Goal: Task Accomplishment & Management: Manage account settings

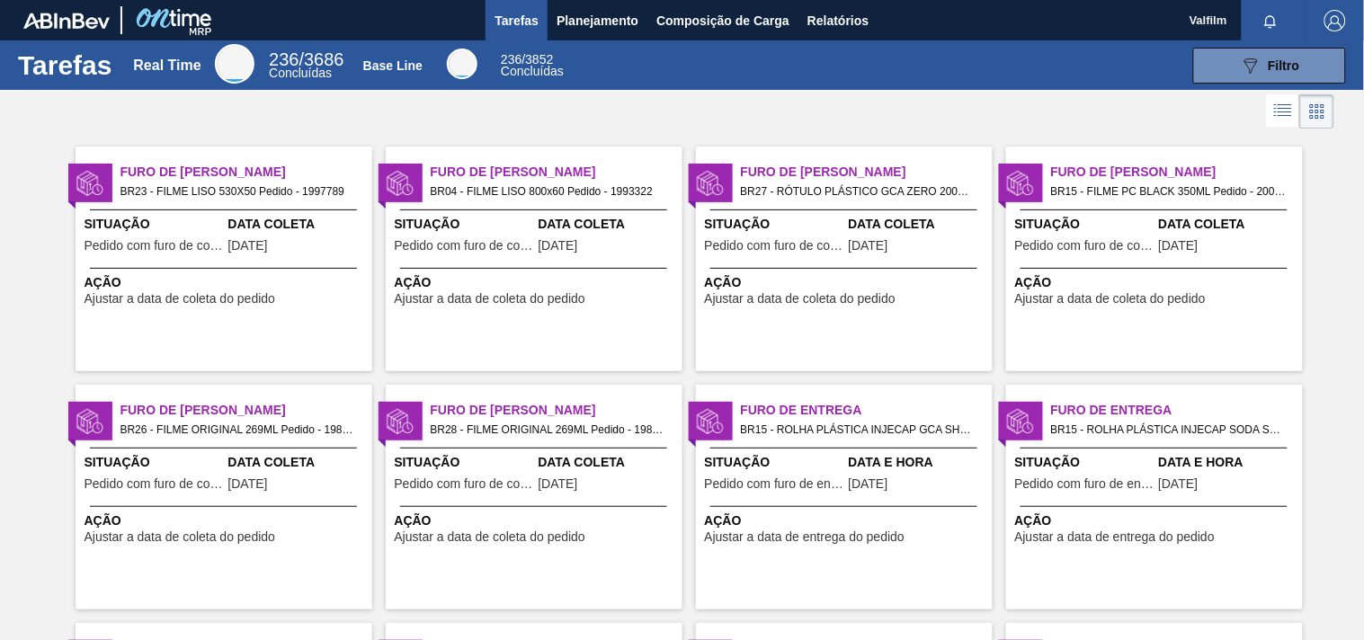
click at [347, 289] on span "Ação" at bounding box center [226, 282] width 283 height 19
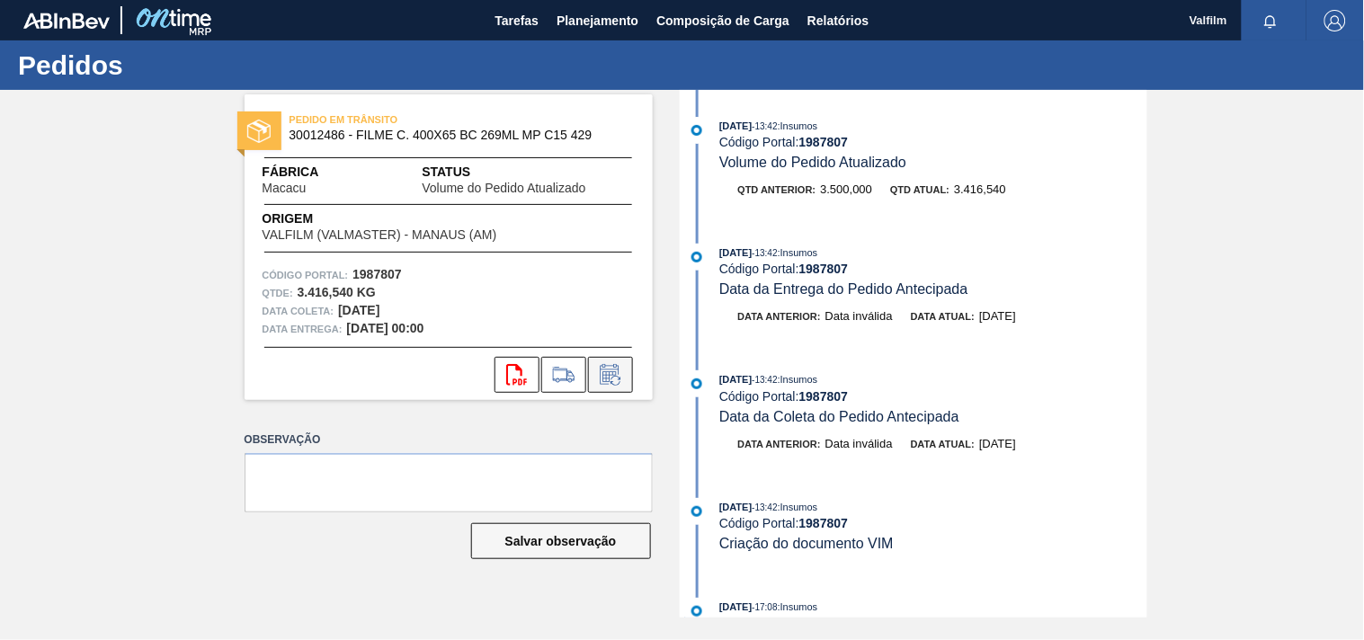
click at [619, 371] on icon at bounding box center [610, 375] width 29 height 22
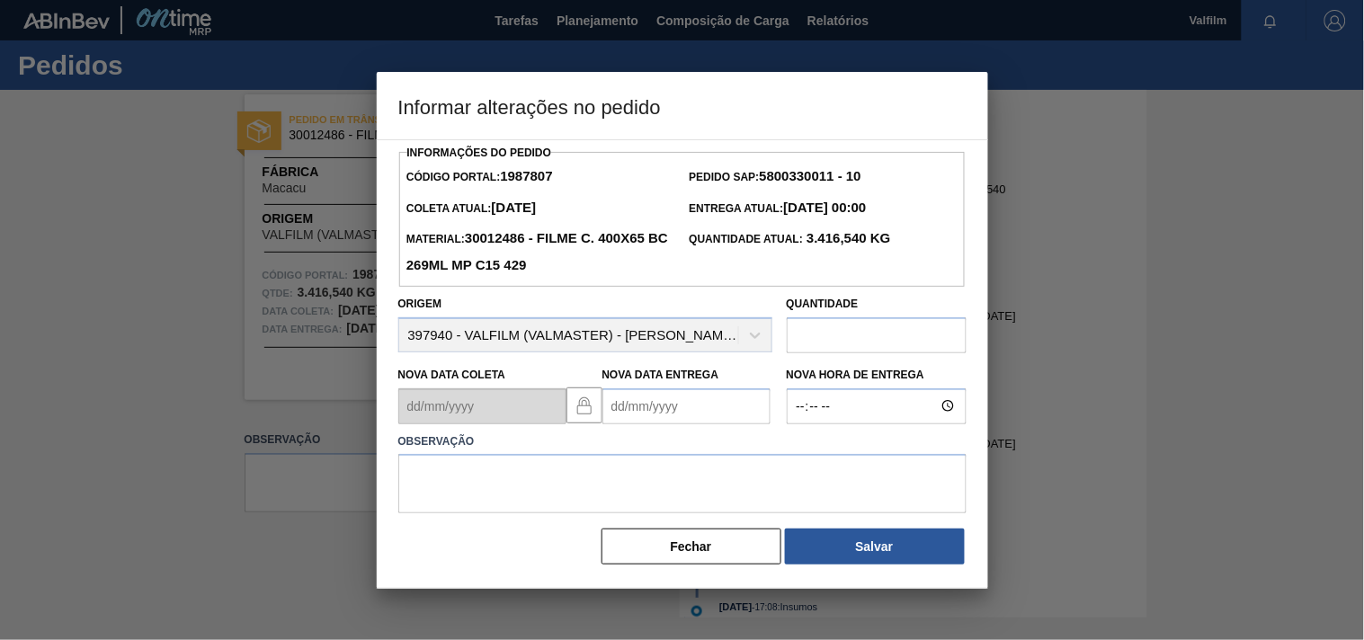
click at [660, 411] on Entrega1987807 "Nova Data Entrega" at bounding box center [686, 406] width 168 height 36
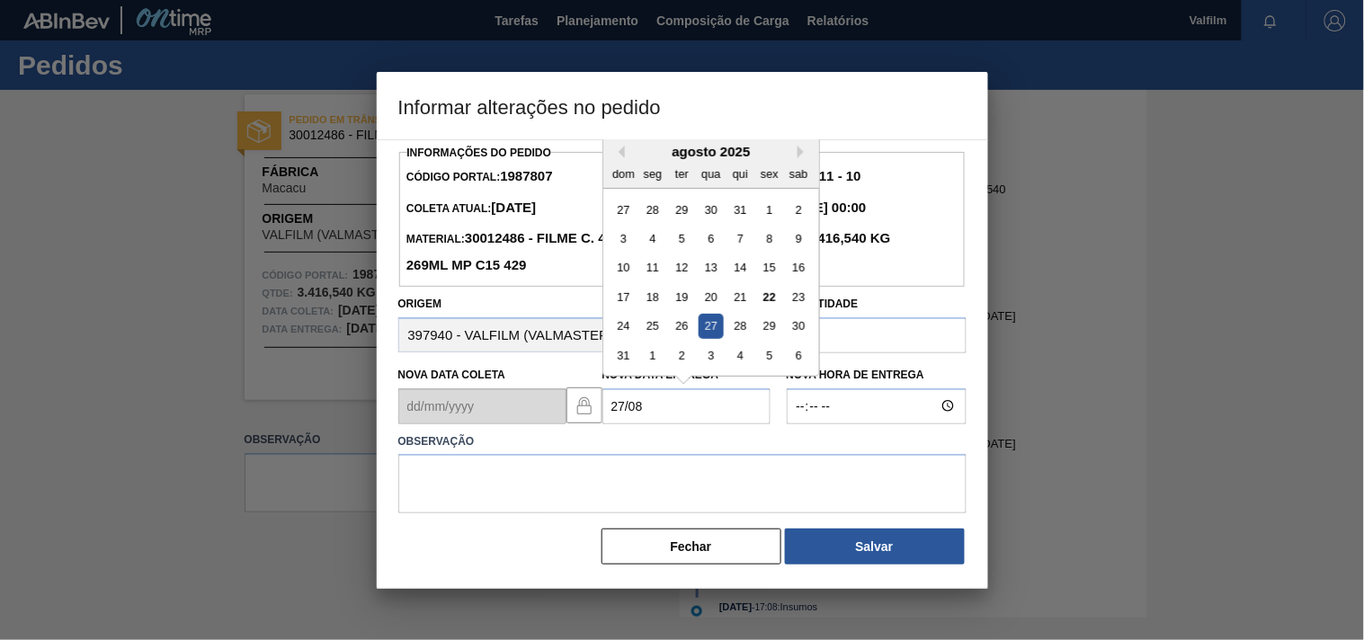
click at [716, 336] on div "27" at bounding box center [711, 326] width 24 height 24
type Entrega1987807 "27/08/2025"
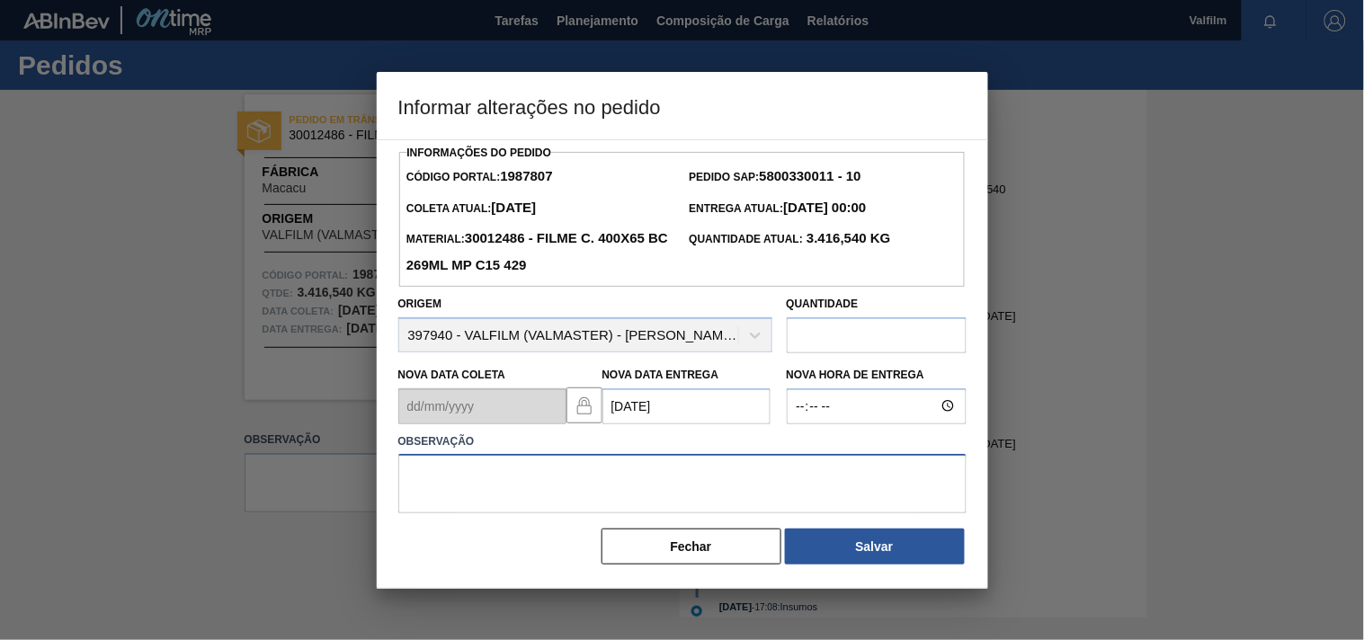
click at [611, 489] on textarea at bounding box center [682, 483] width 568 height 59
click at [684, 557] on button "Fechar" at bounding box center [691, 547] width 180 height 36
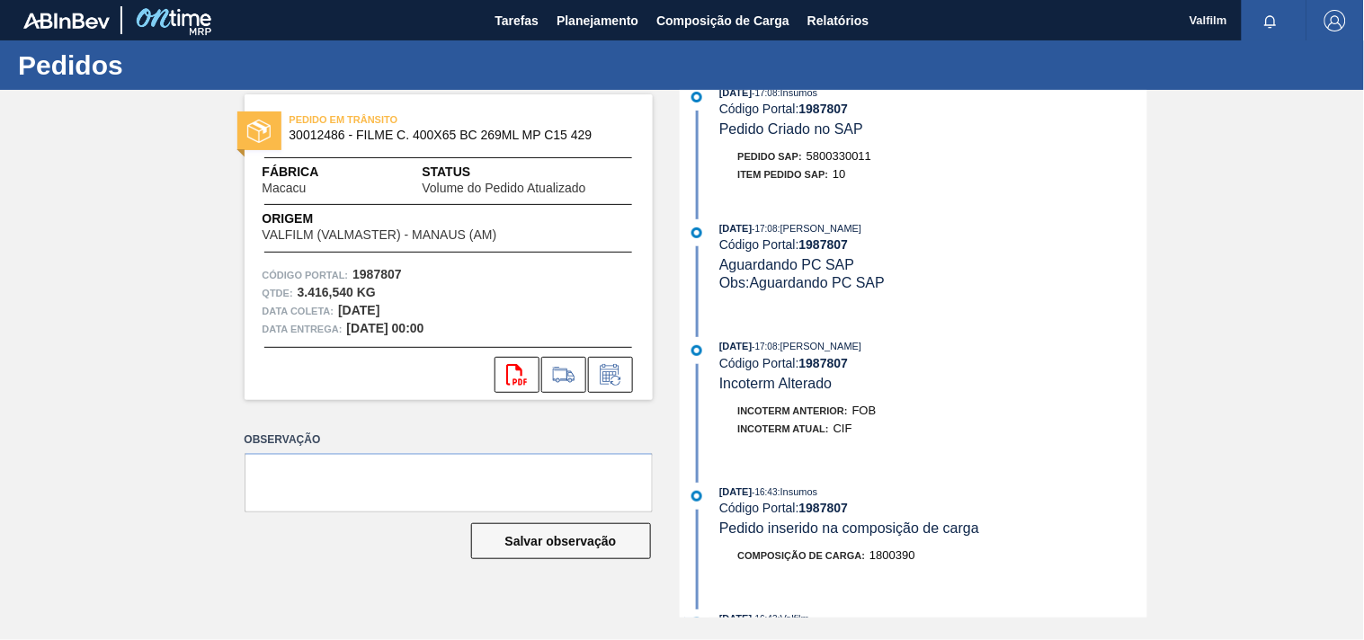
scroll to position [686, 0]
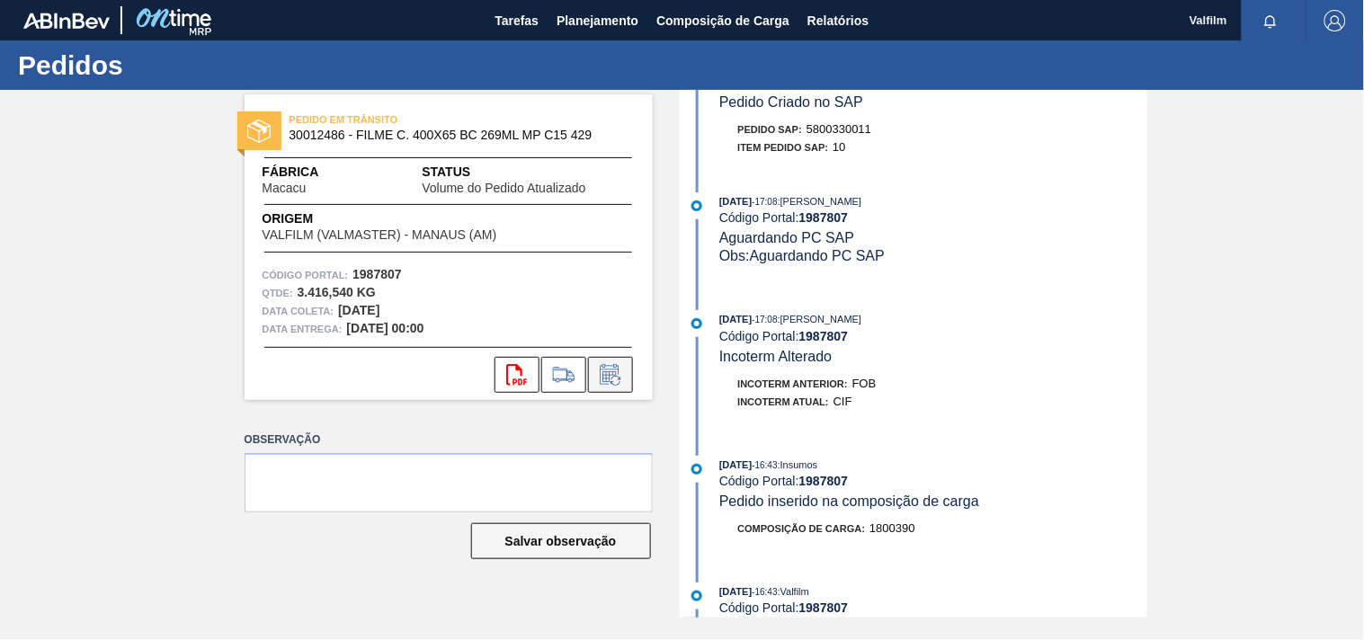
click at [605, 387] on button at bounding box center [610, 375] width 45 height 36
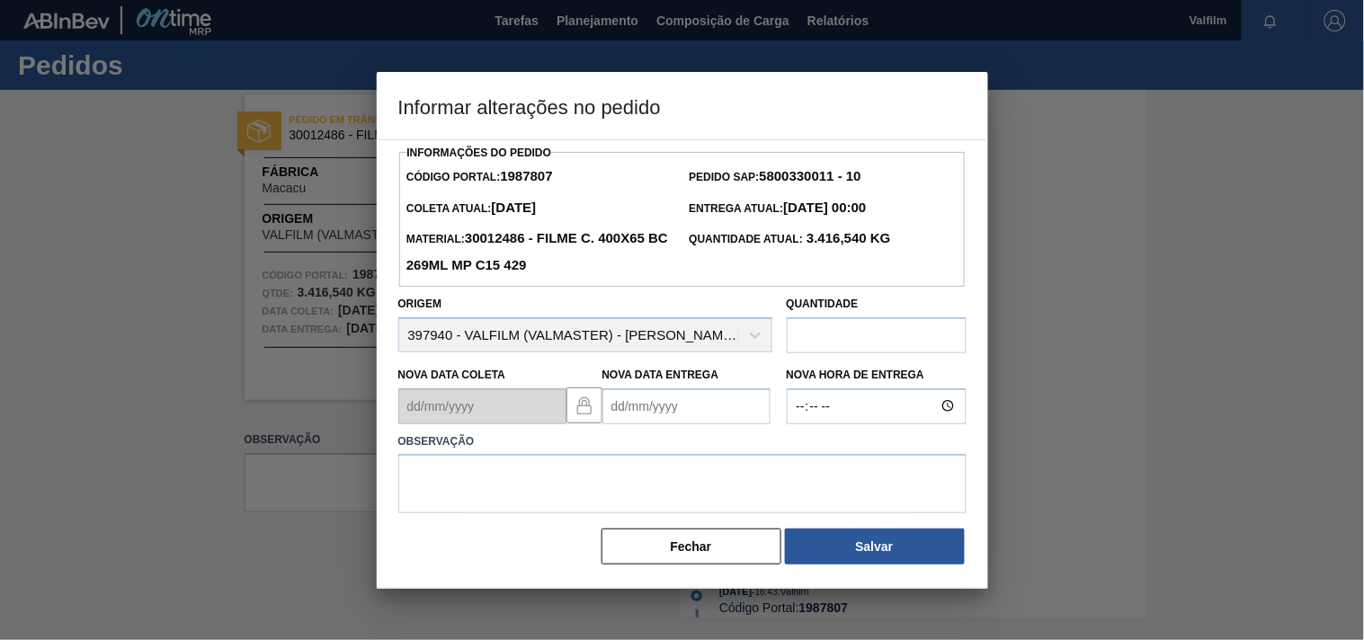
click at [651, 400] on Entrega1987807 "Nova Data Entrega" at bounding box center [686, 406] width 168 height 36
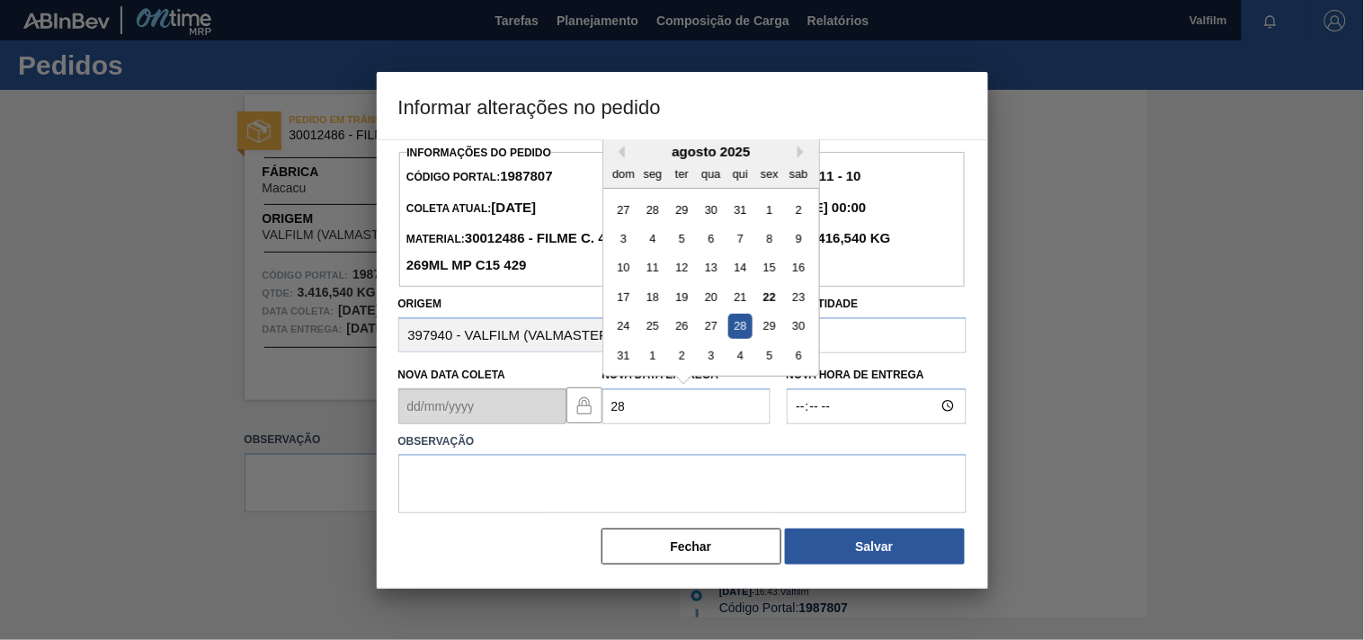
type Entrega1987807 "2"
click at [712, 334] on div "27" at bounding box center [711, 326] width 24 height 24
type Entrega1987807 "[DATE]"
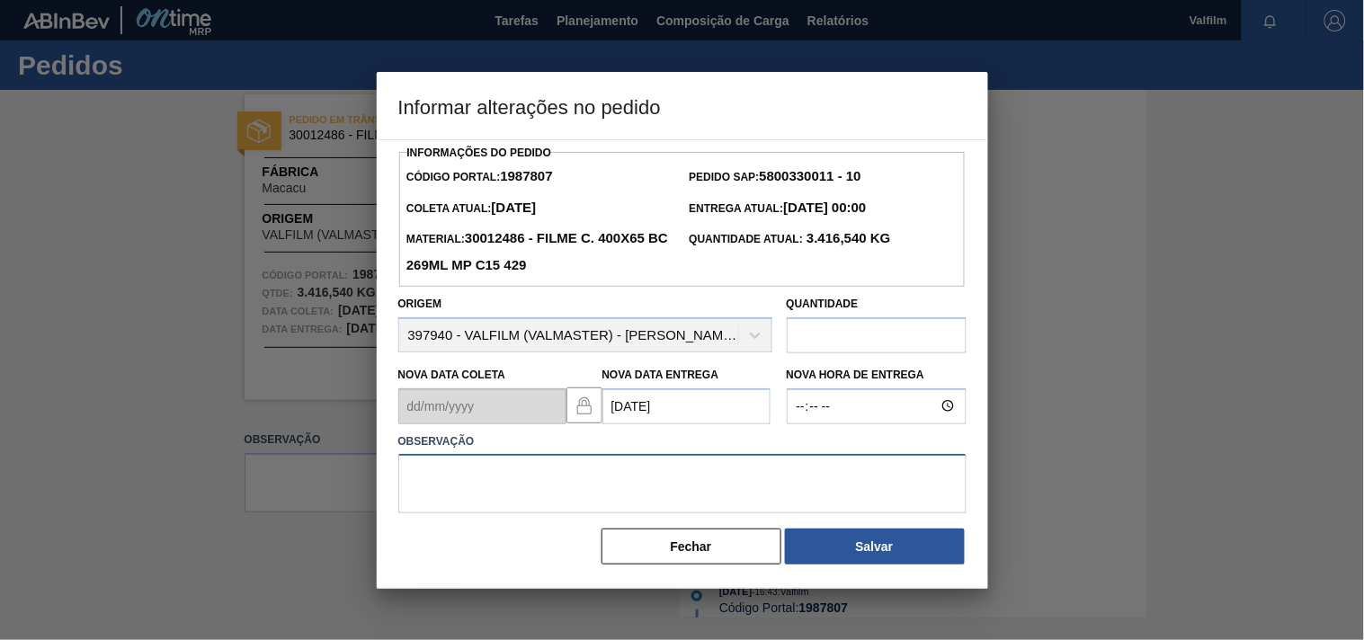
click at [522, 484] on textarea at bounding box center [682, 483] width 568 height 59
click at [433, 477] on textarea "data invalida, considerar atual." at bounding box center [682, 483] width 568 height 59
click at [669, 472] on textarea "data anterior invalida, considerar atual." at bounding box center [682, 483] width 568 height 59
type textarea "data anterior invalida, considerar atual."
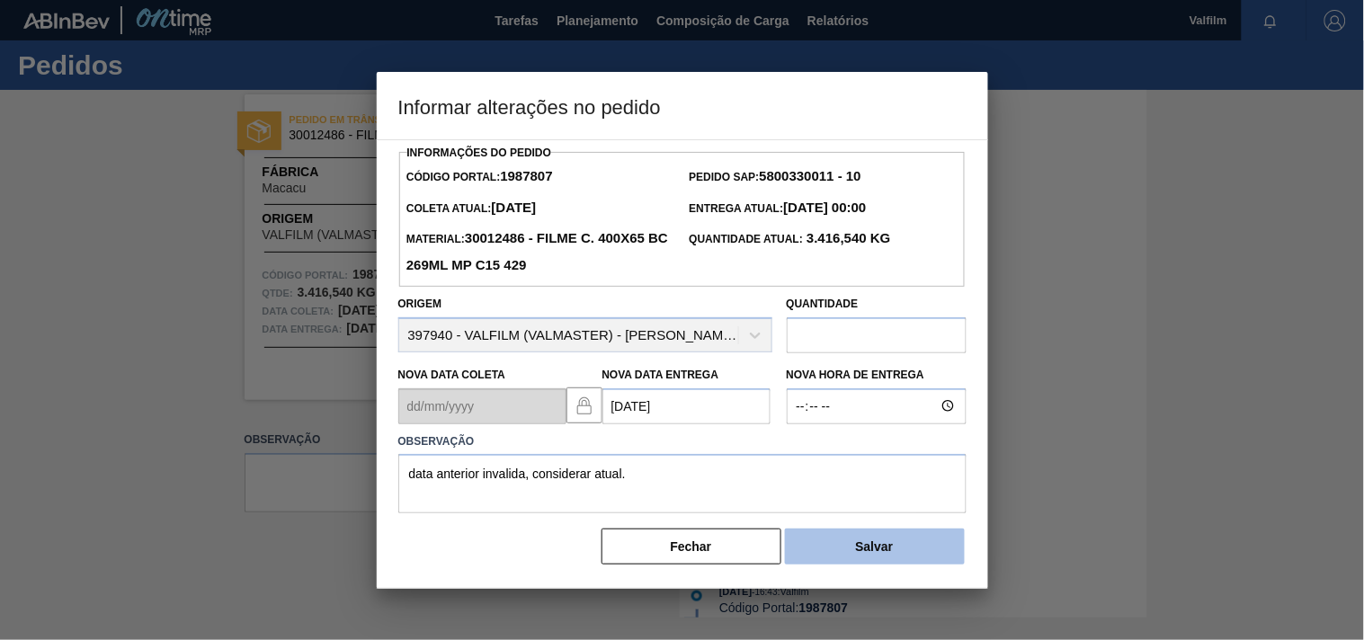
click at [866, 562] on button "Salvar" at bounding box center [875, 547] width 180 height 36
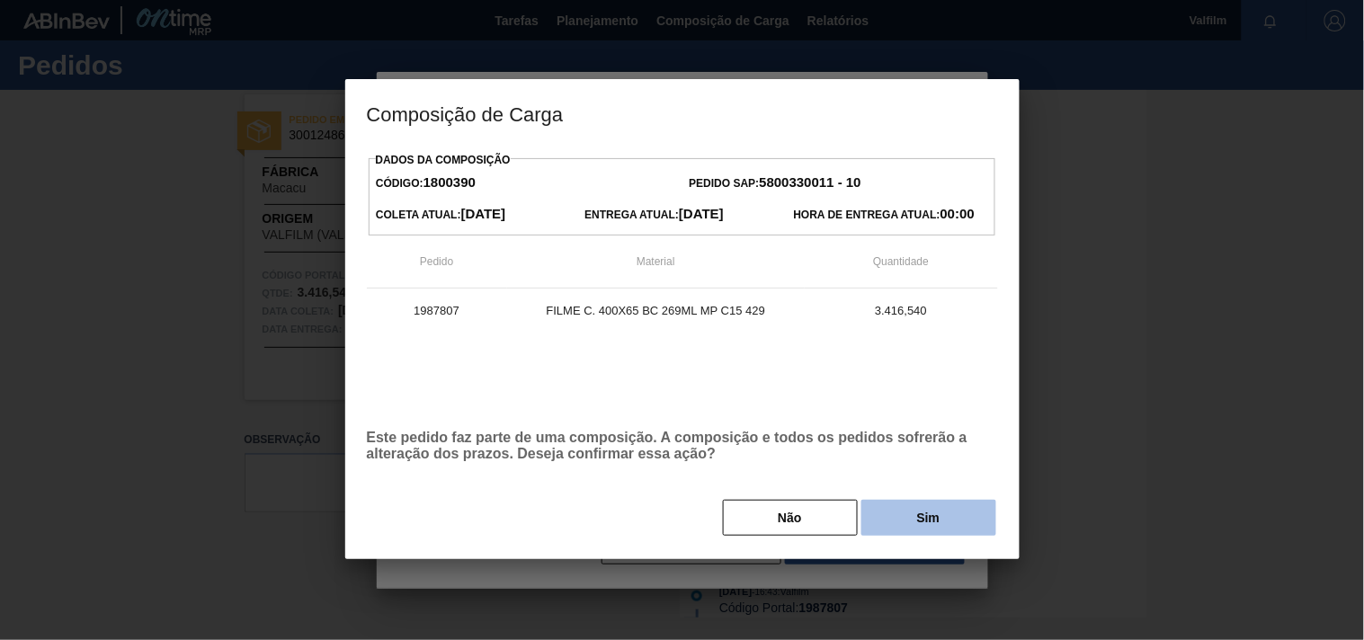
click at [942, 528] on button "Sim" at bounding box center [928, 518] width 135 height 36
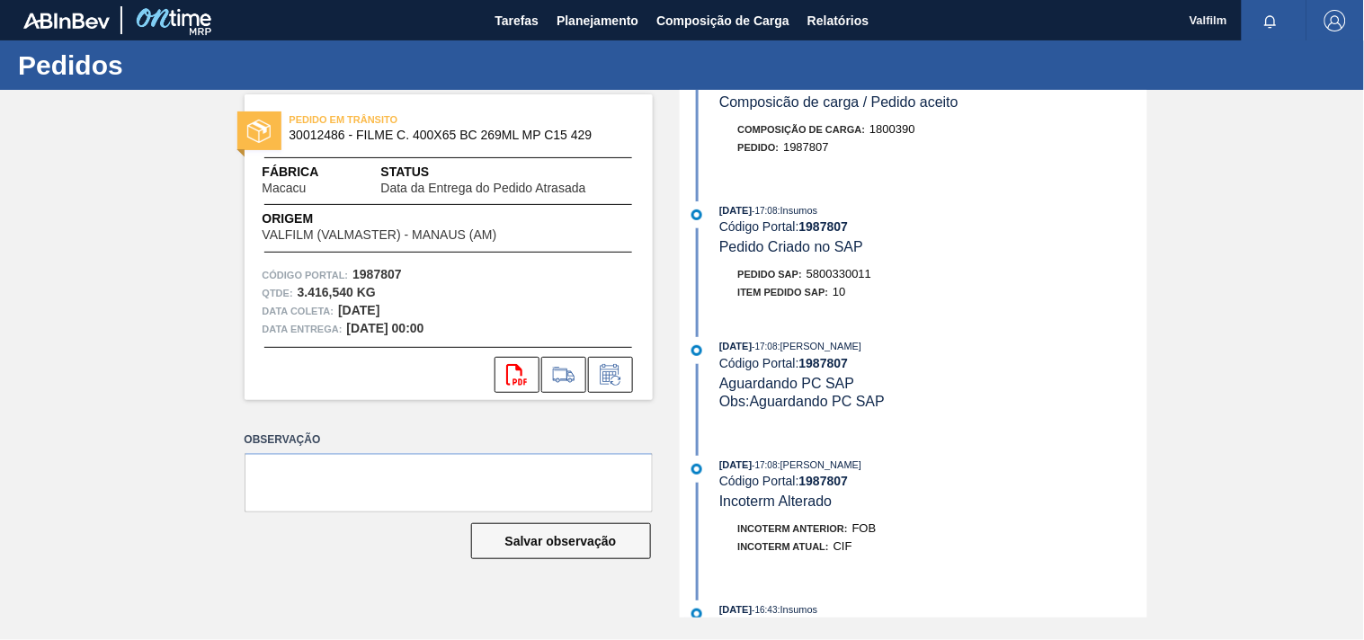
scroll to position [832, 0]
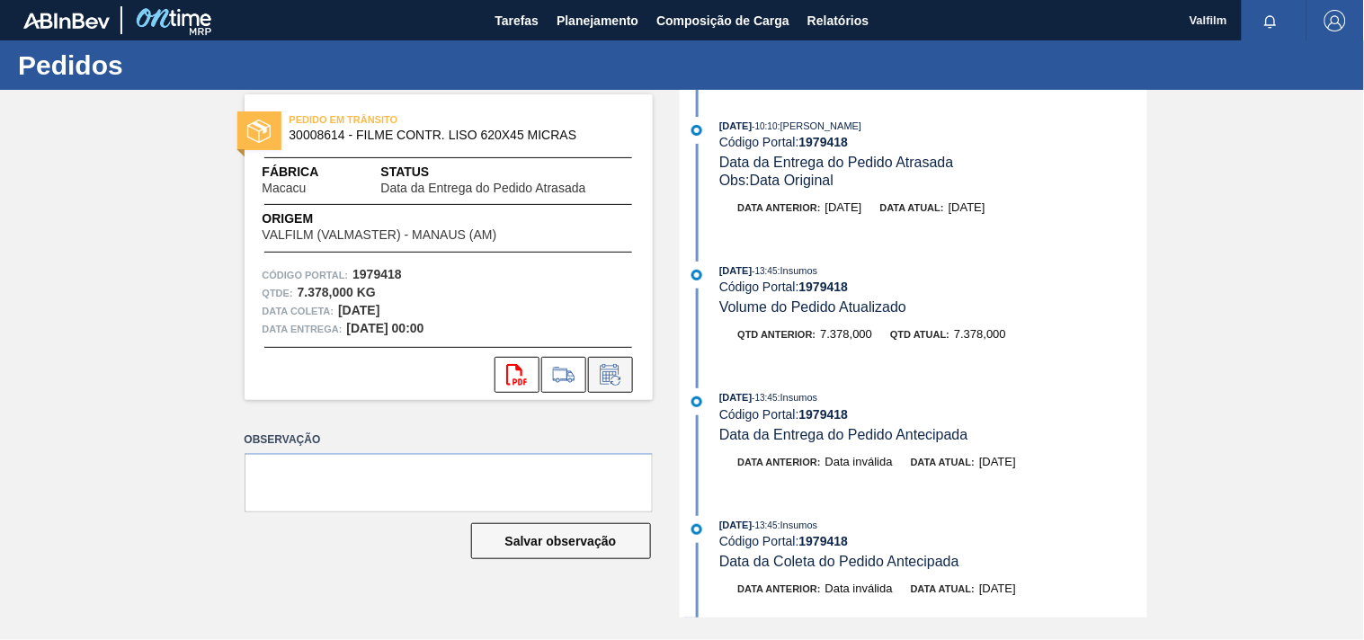
click at [609, 384] on icon at bounding box center [610, 375] width 29 height 22
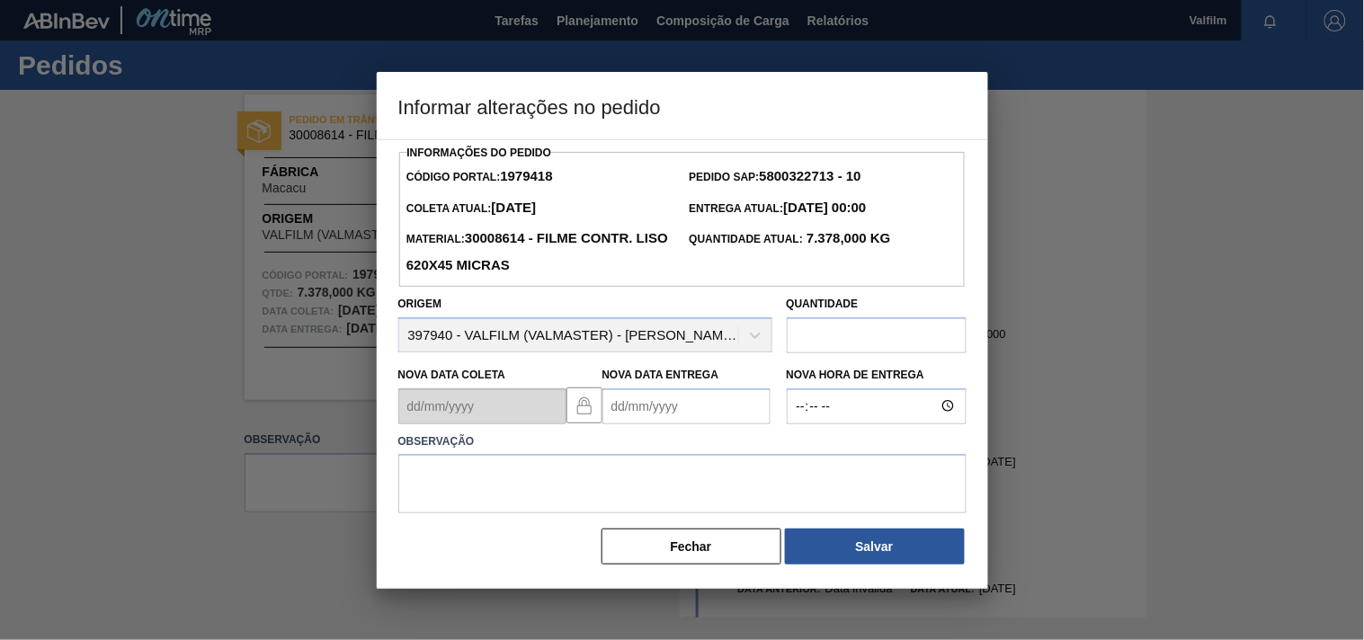
click at [616, 414] on Entrega1979418 "Nova Data Entrega" at bounding box center [686, 406] width 168 height 36
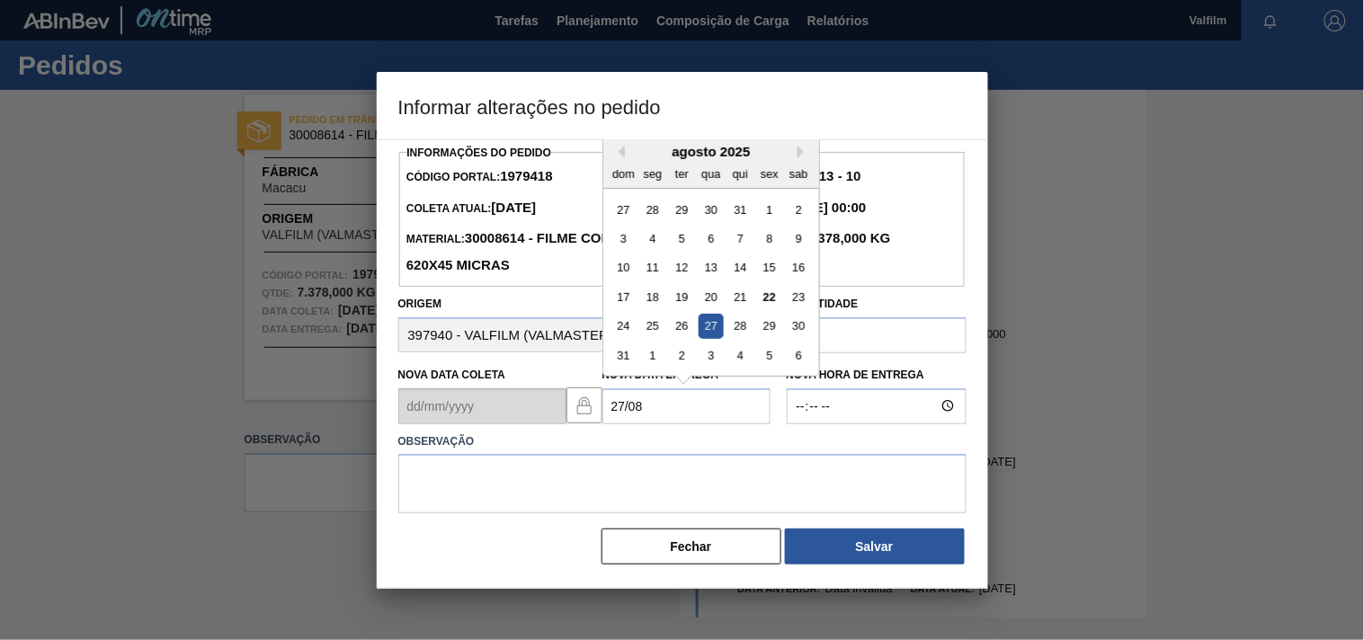
click at [706, 334] on div "27" at bounding box center [711, 326] width 24 height 24
type Entrega1979418 "[DATE]"
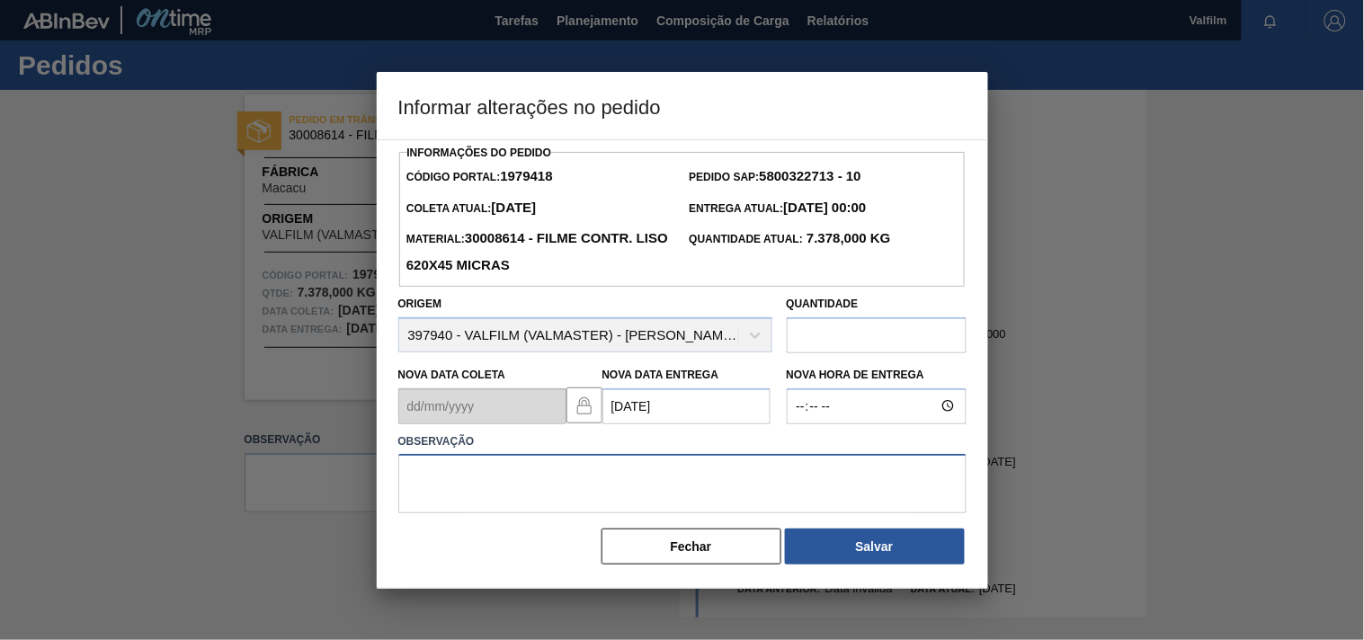
click at [635, 484] on textarea at bounding box center [682, 483] width 568 height 59
type textarea "ajsute entrega - antecipação cliente."
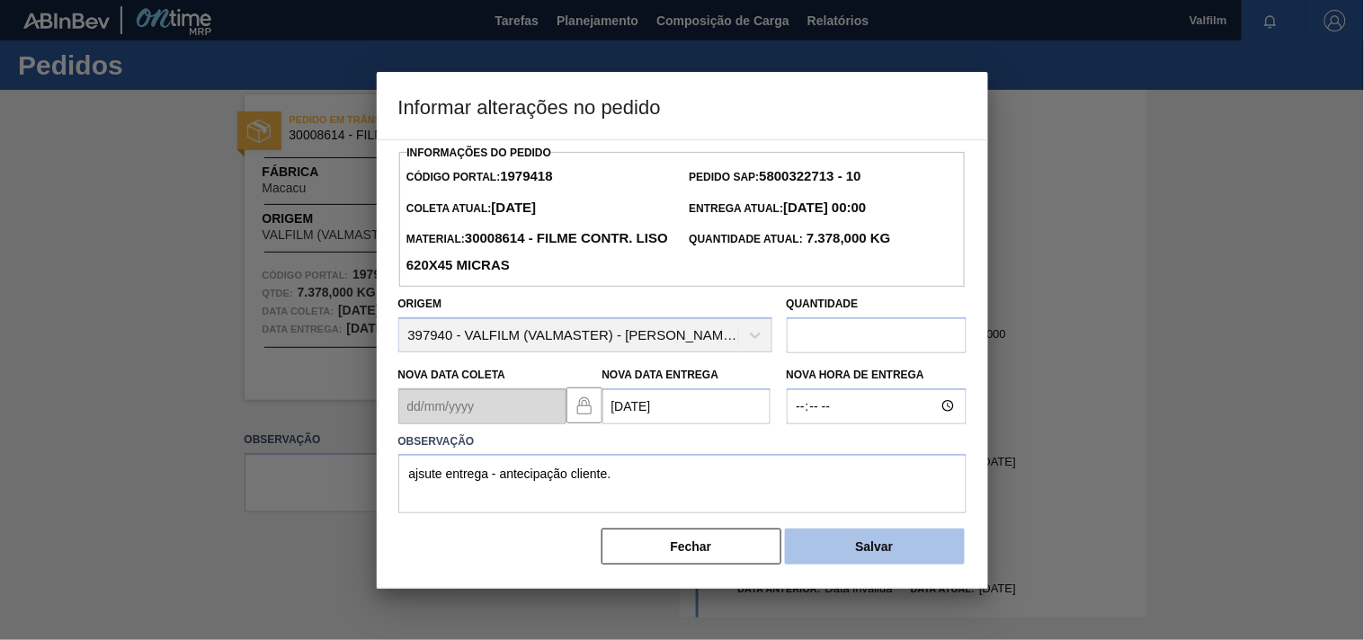
click at [861, 540] on button "Salvar" at bounding box center [875, 547] width 180 height 36
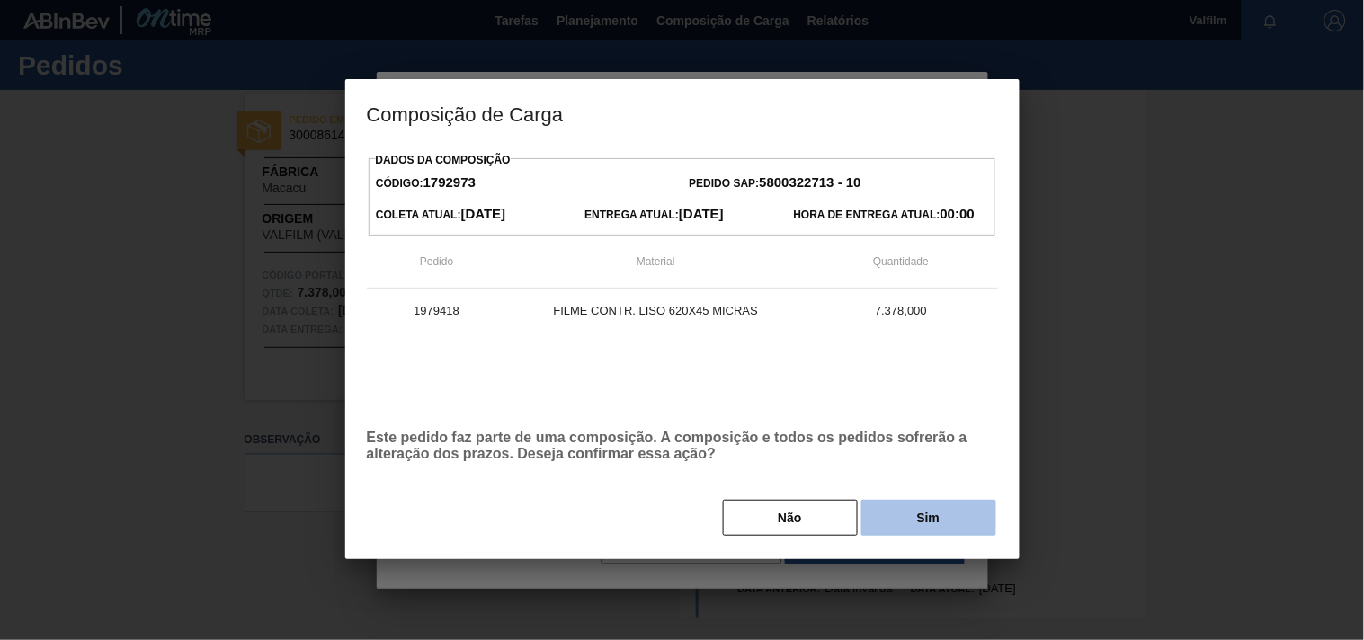
click at [933, 522] on button "Sim" at bounding box center [928, 518] width 135 height 36
